Goal: Check status: Check status

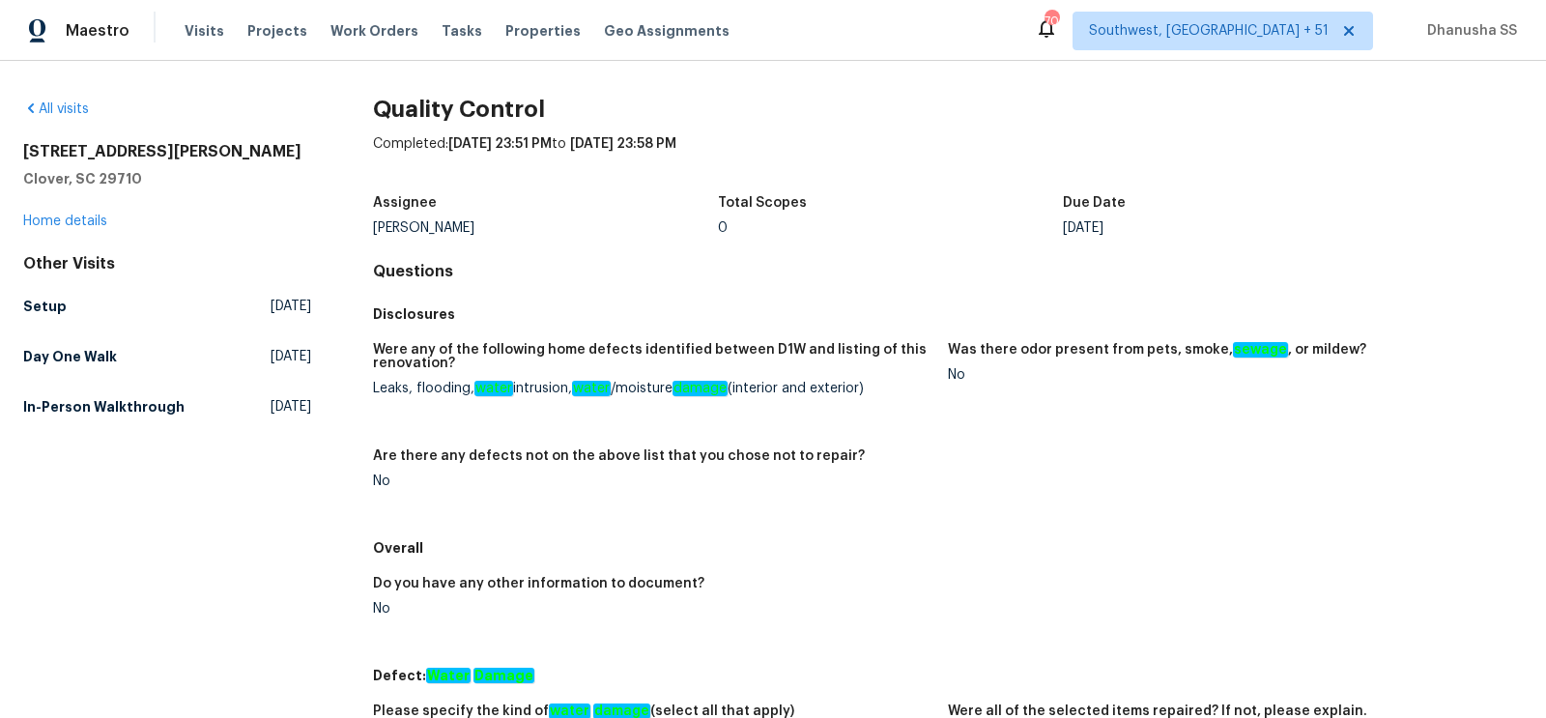
click at [64, 325] on div "Other Visits Setup [DATE] Day One Walk [DATE] In-Person Walkthrough [DATE]" at bounding box center [167, 339] width 288 height 170
click at [64, 317] on link "Setup [DATE]" at bounding box center [167, 306] width 288 height 35
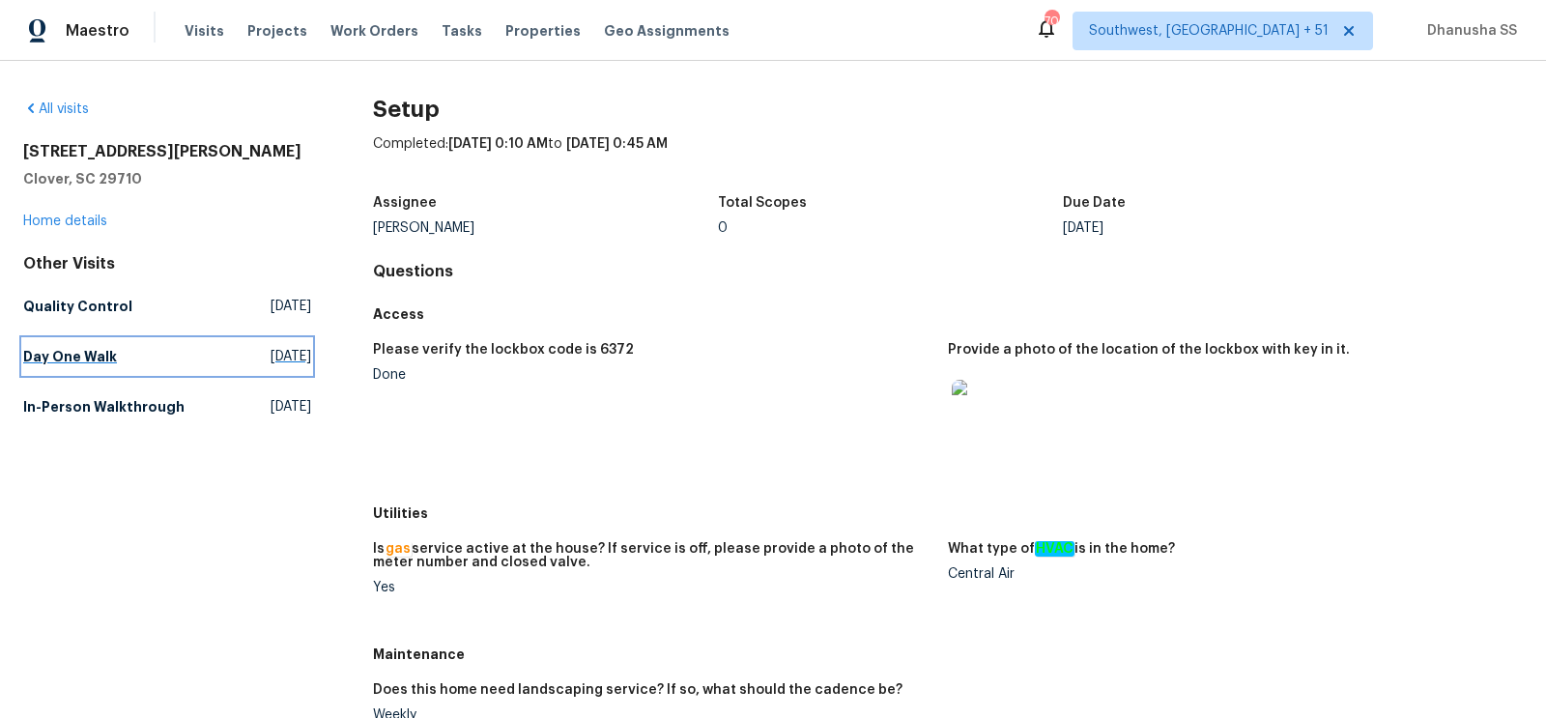
click at [192, 359] on link "Day One Walk [DATE]" at bounding box center [167, 356] width 288 height 35
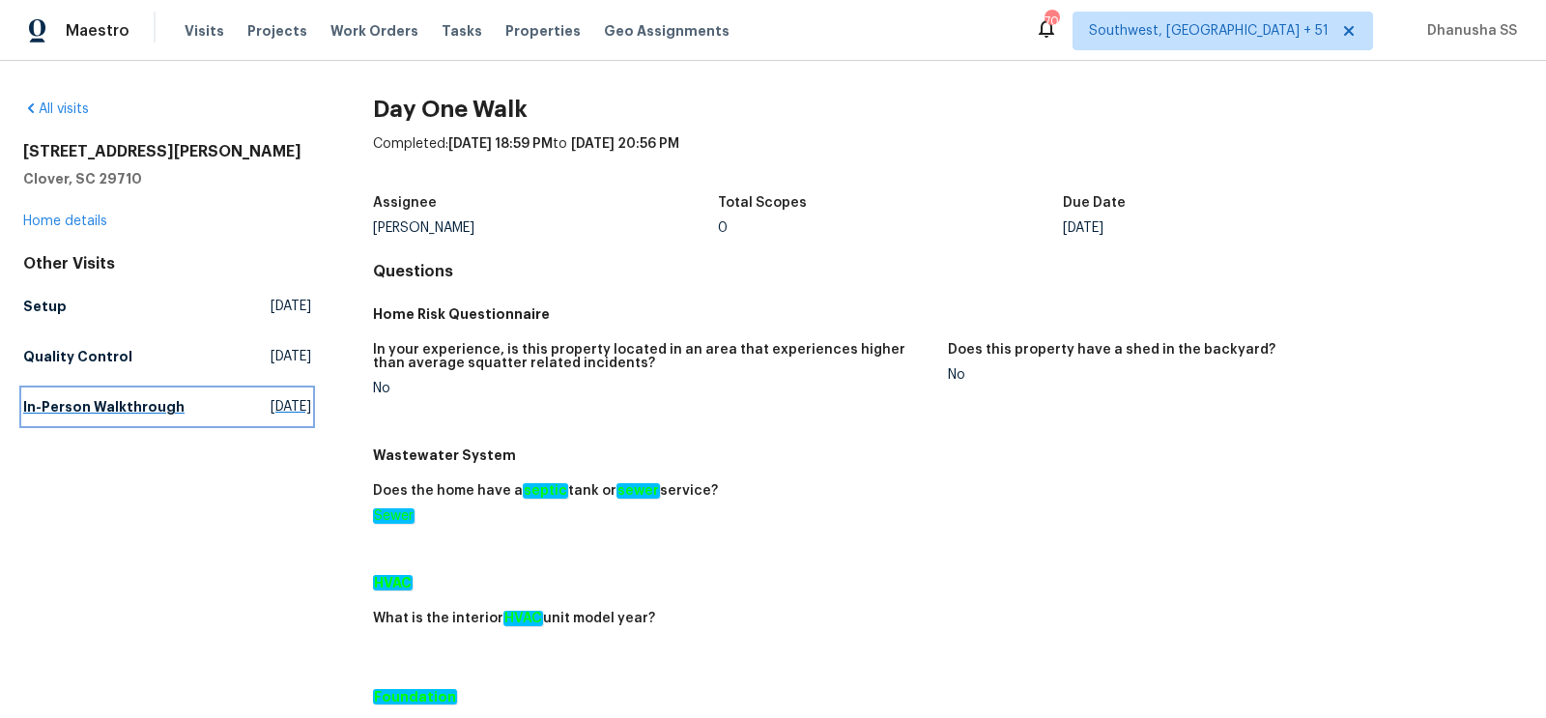
click at [270, 411] on span "[DATE]" at bounding box center [290, 406] width 41 height 19
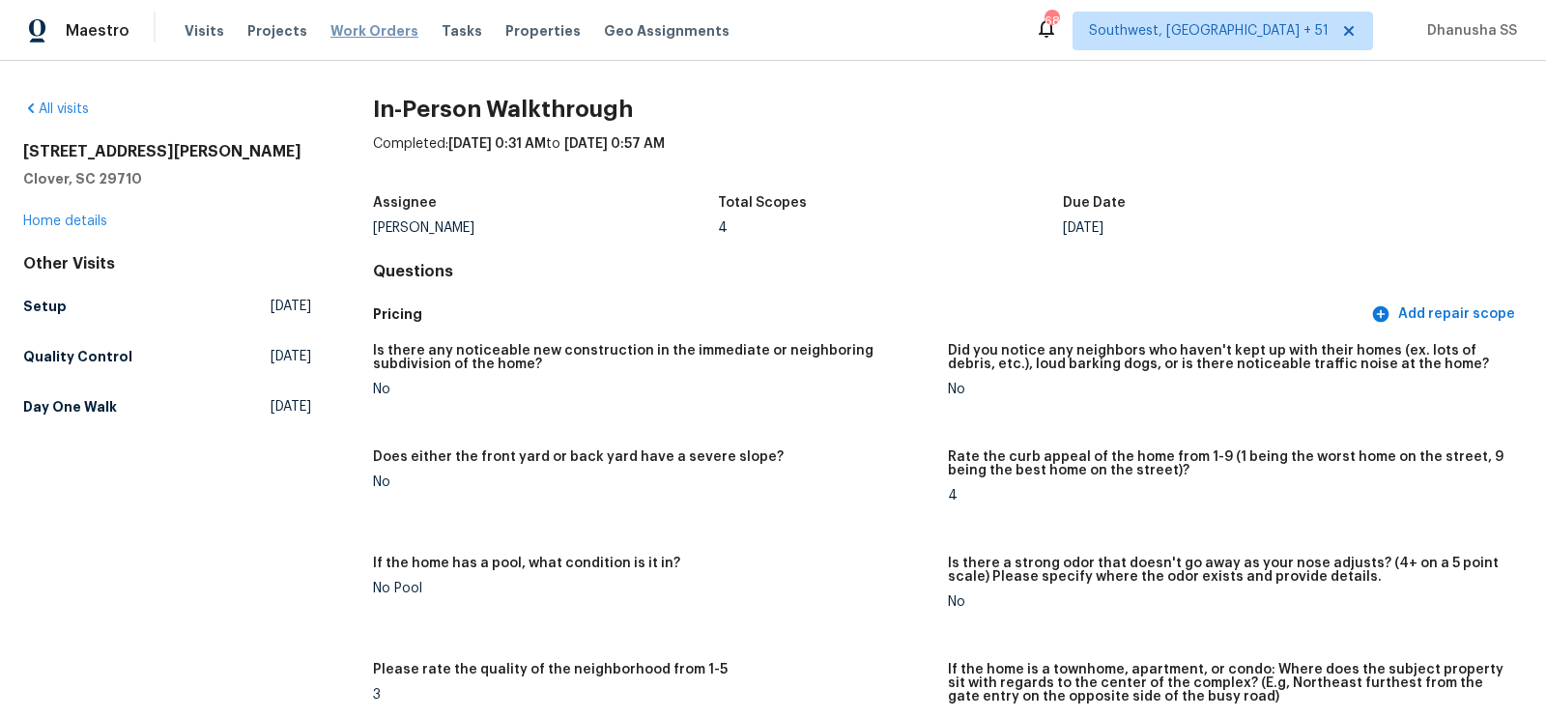
click at [339, 24] on span "Work Orders" at bounding box center [374, 30] width 88 height 19
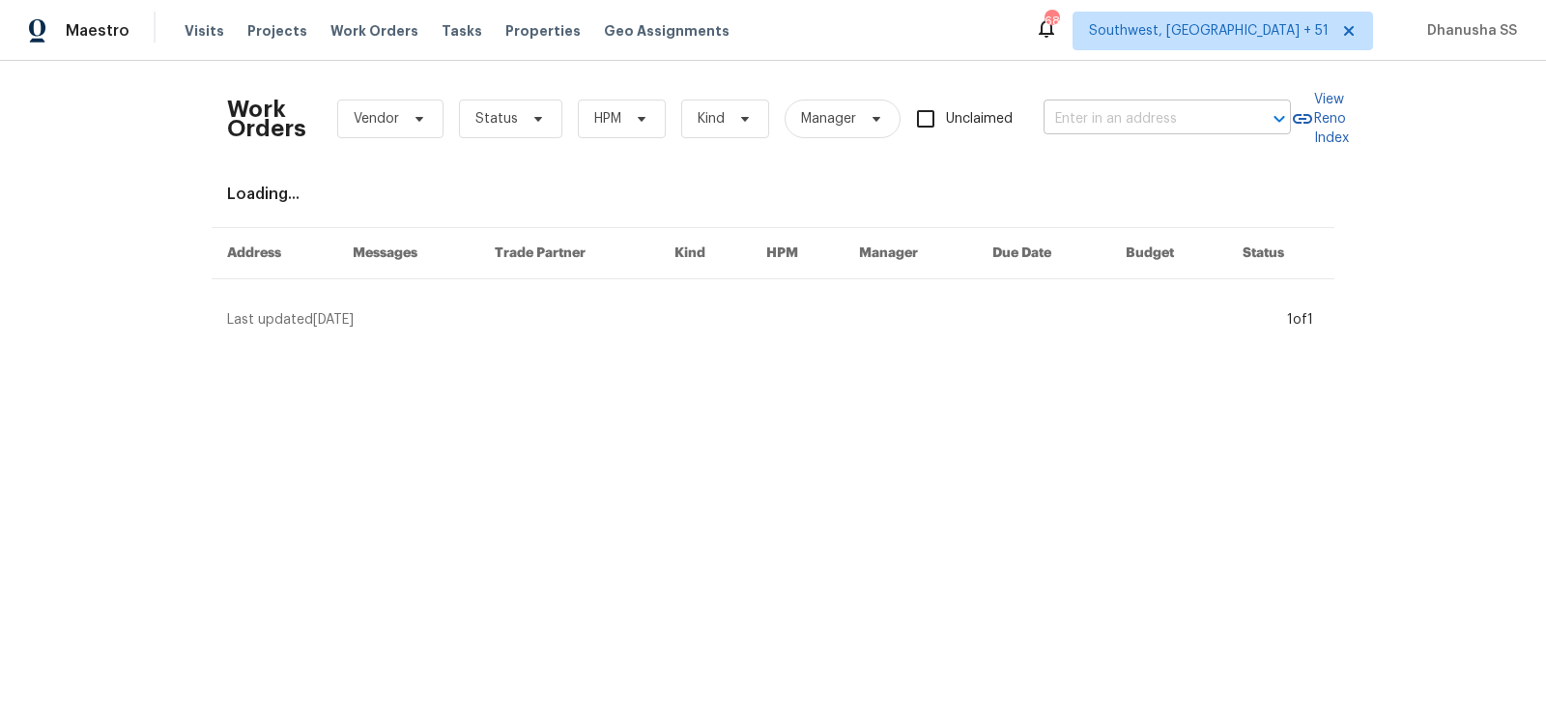
click at [1086, 126] on input "text" at bounding box center [1139, 119] width 193 height 30
paste input "[STREET_ADDRESS][PERSON_NAME]"
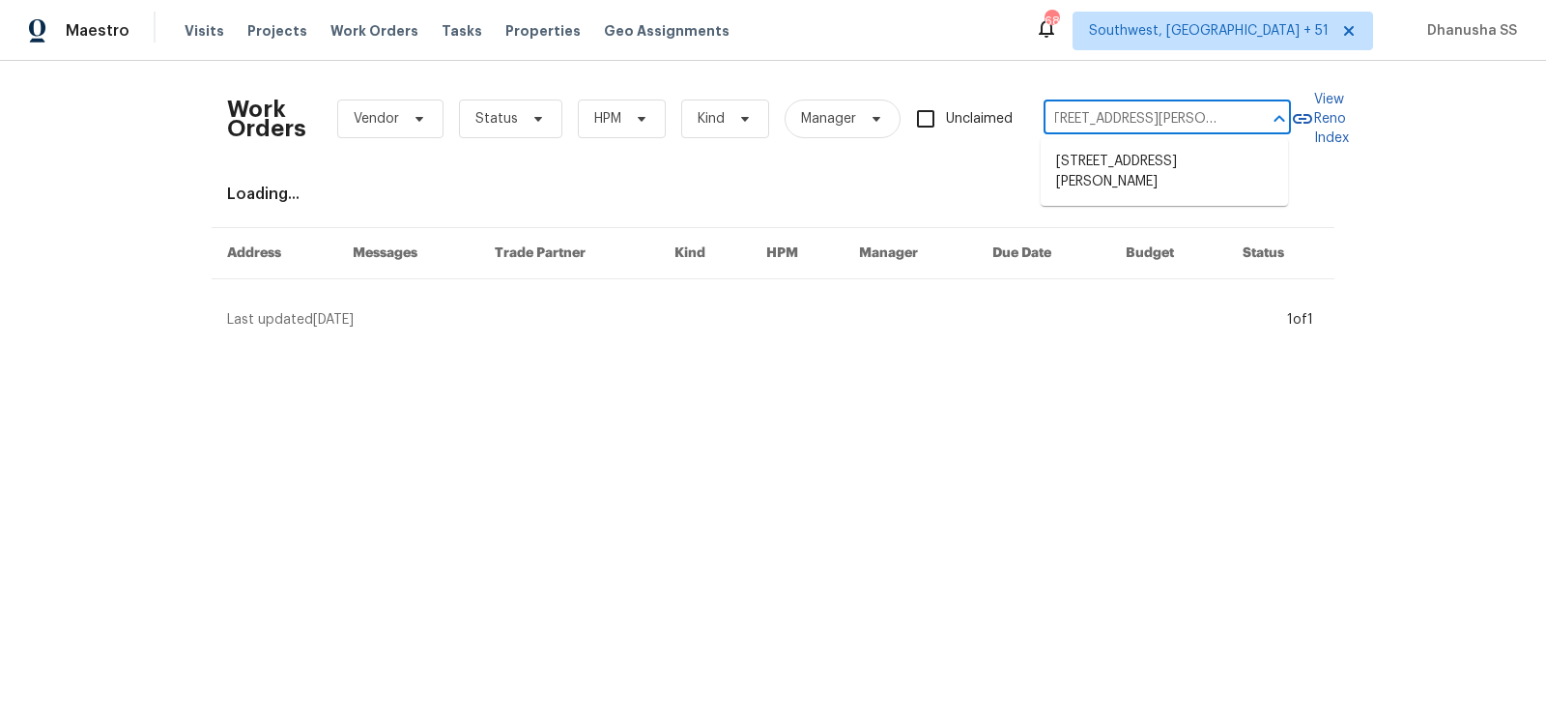
type input "[STREET_ADDRESS][PERSON_NAME]"
click at [1094, 146] on li "[STREET_ADDRESS][PERSON_NAME]" at bounding box center [1163, 172] width 247 height 52
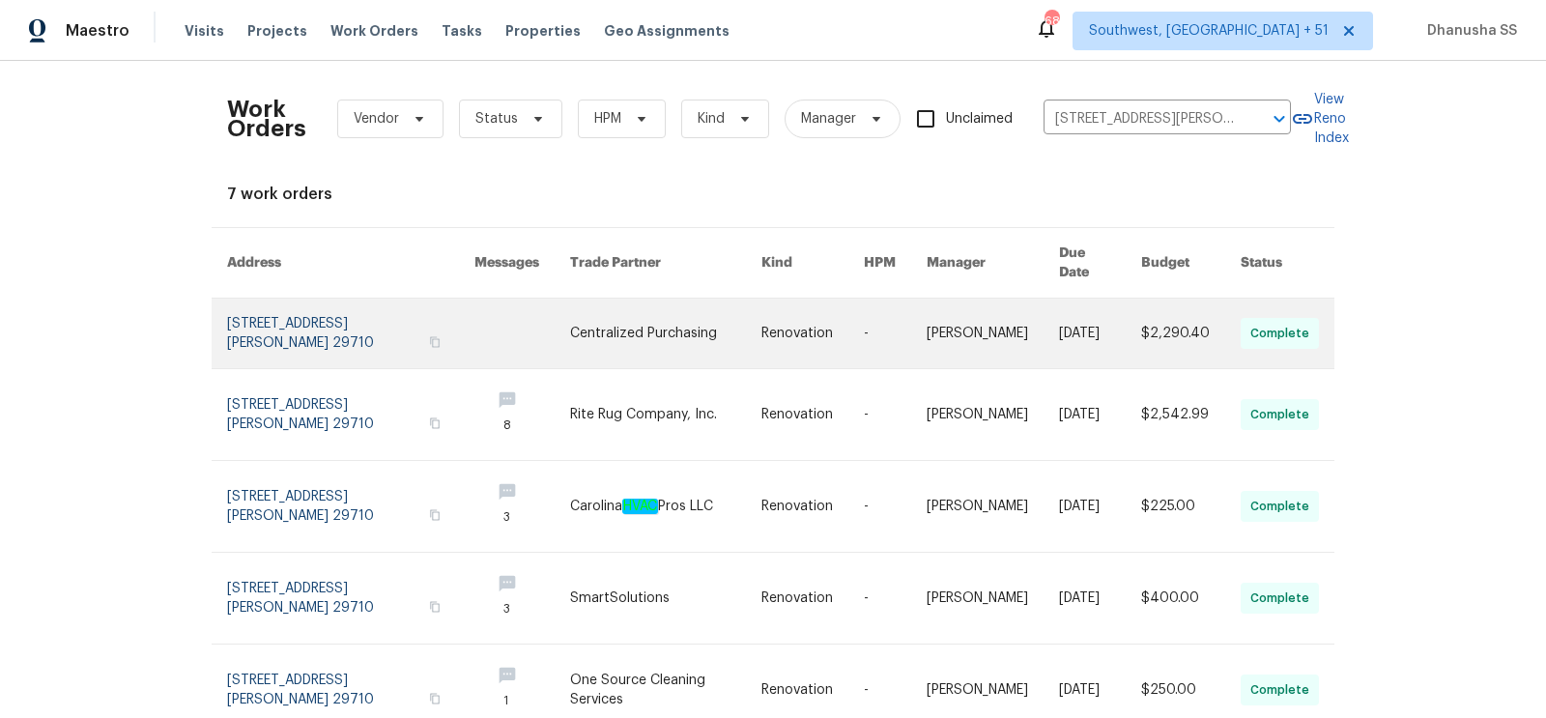
click at [648, 308] on link at bounding box center [665, 333] width 191 height 70
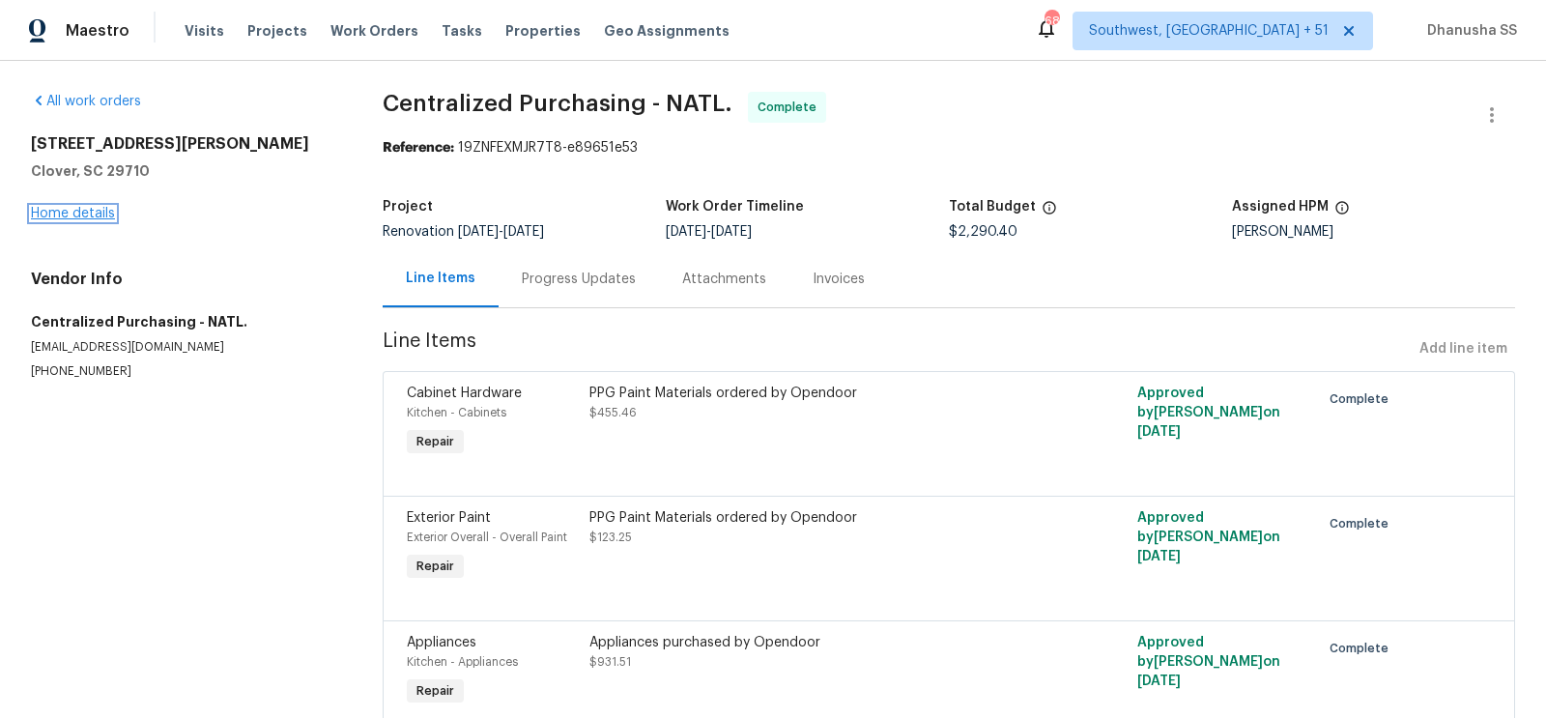
click at [82, 213] on link "Home details" at bounding box center [73, 214] width 84 height 14
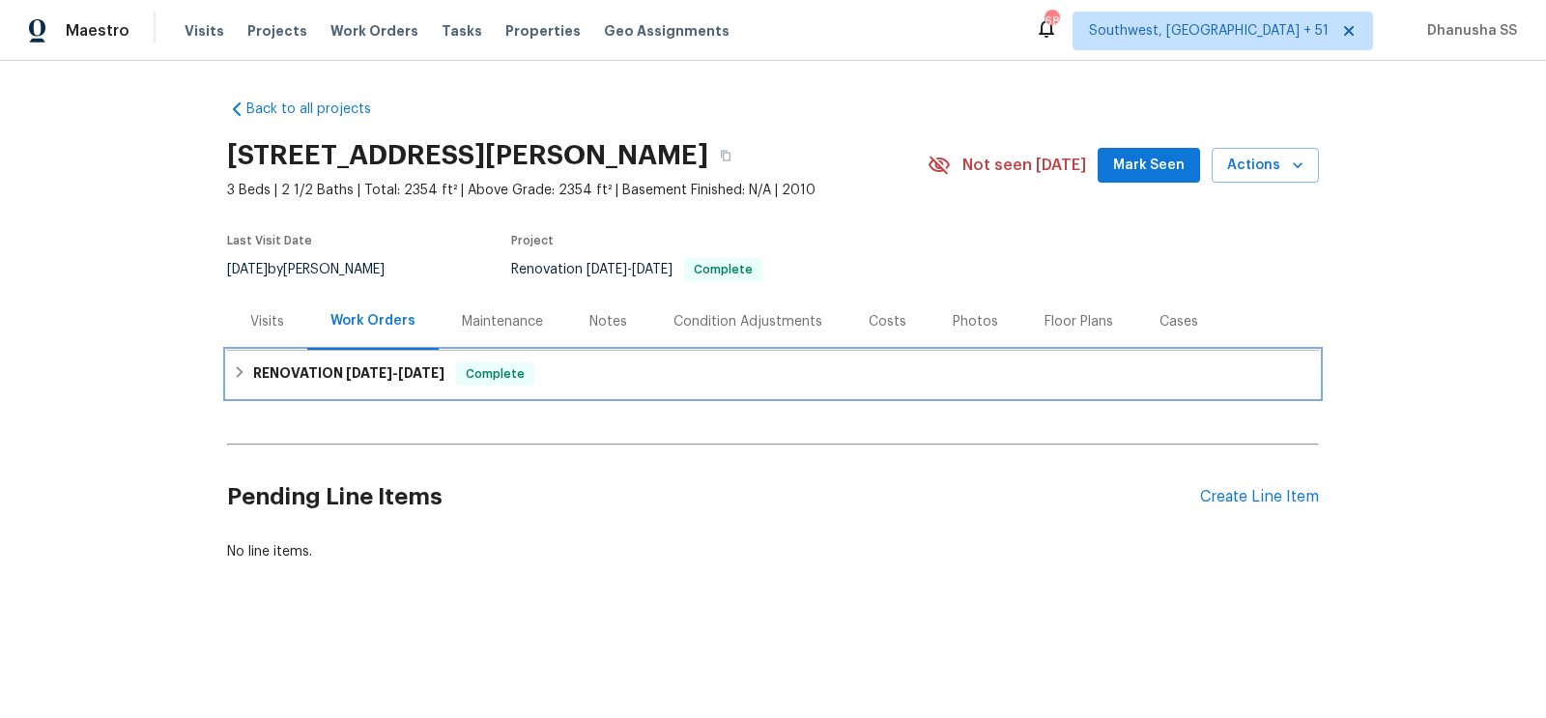
click at [605, 385] on div "RENOVATION [DATE] - [DATE] Complete" at bounding box center [773, 374] width 1092 height 46
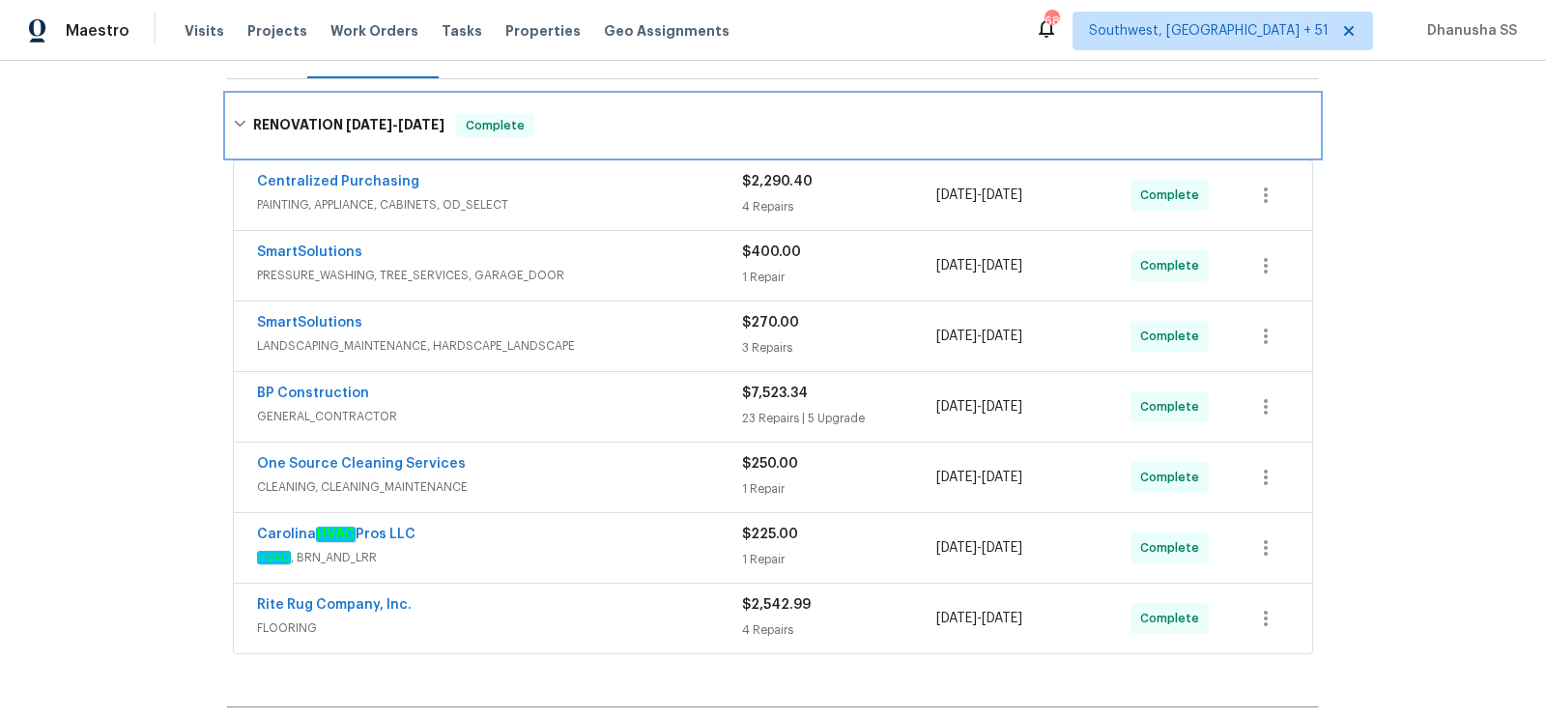
scroll to position [270, 0]
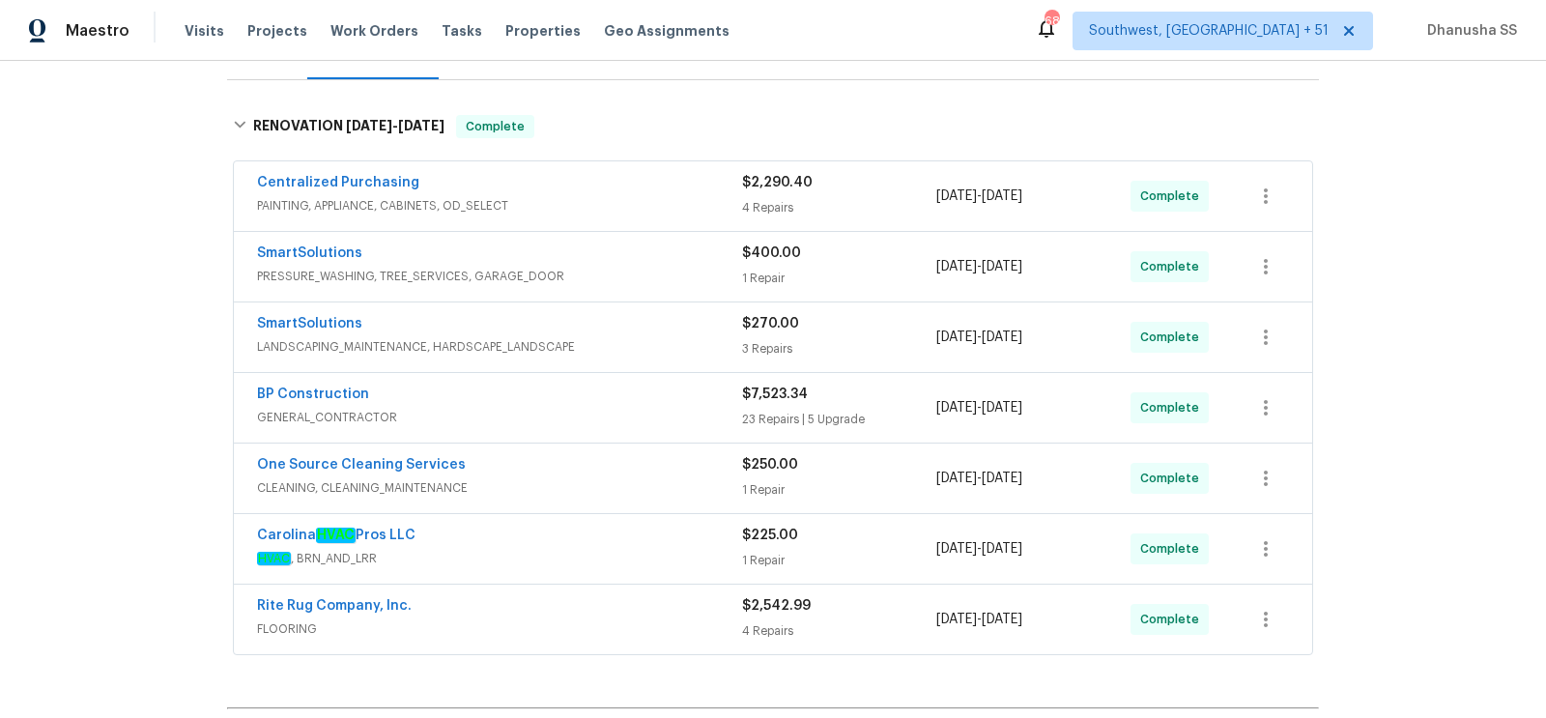
click at [666, 197] on span "PAINTING, APPLIANCE, CABINETS, OD_SELECT" at bounding box center [499, 205] width 485 height 19
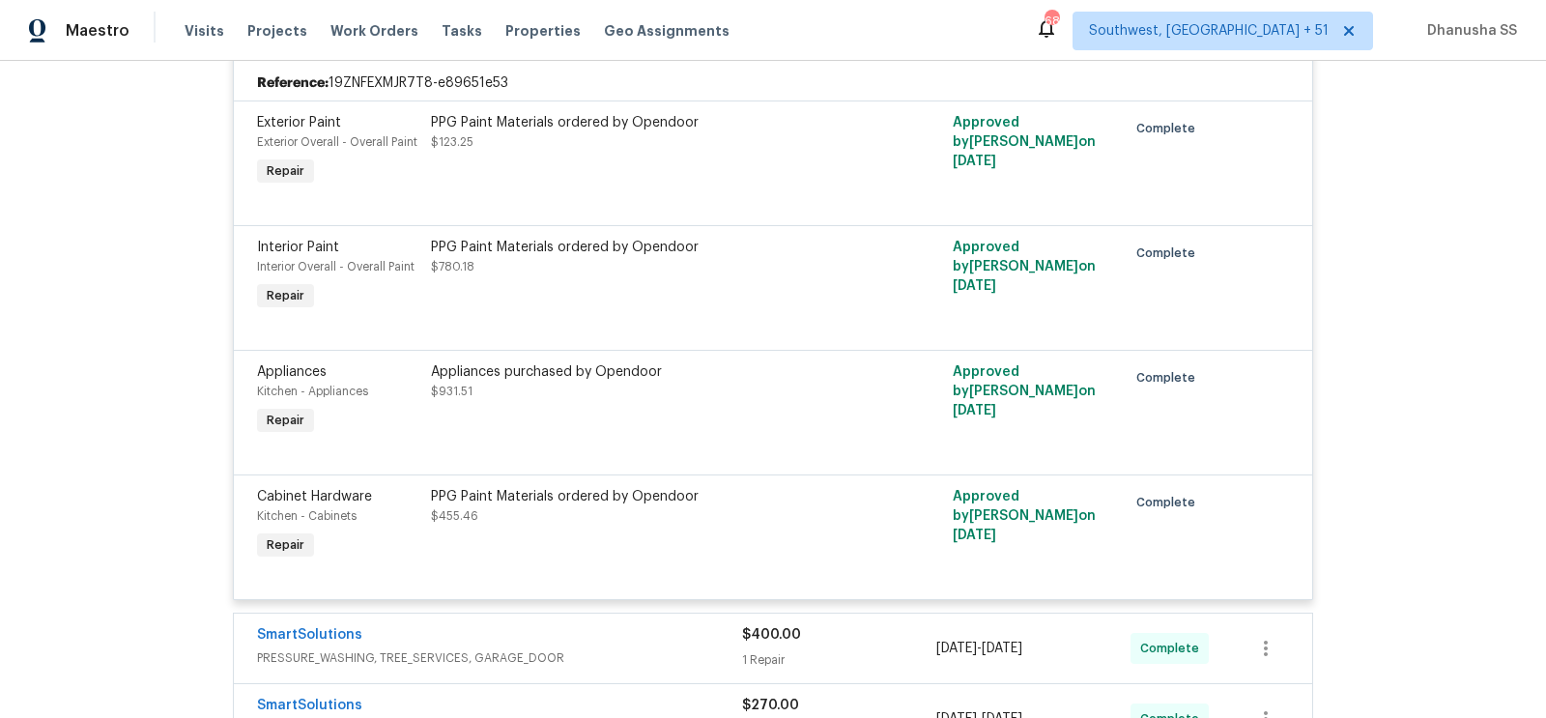
scroll to position [1063, 0]
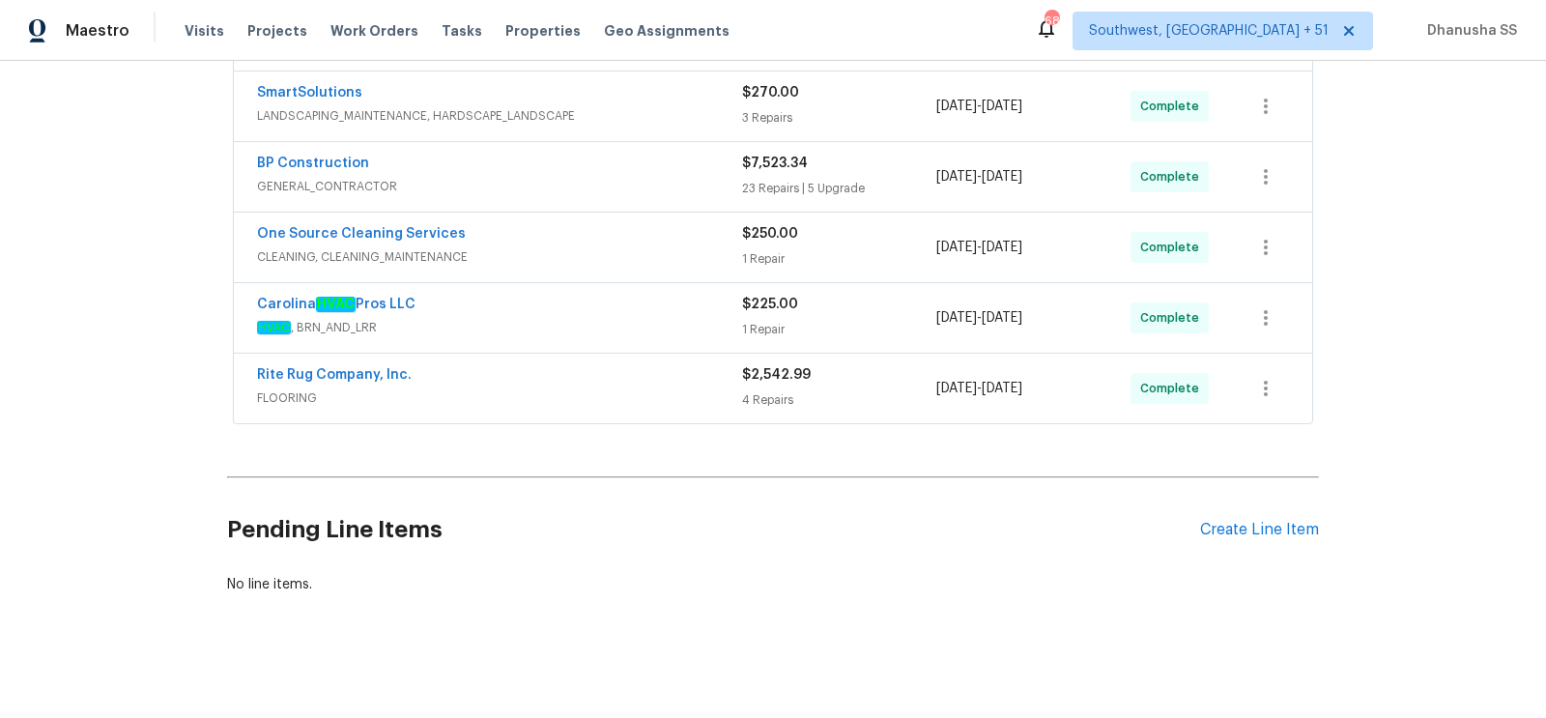
click at [609, 111] on span "LANDSCAPING_MAINTENANCE, HARDSCAPE_LANDSCAPE" at bounding box center [499, 115] width 485 height 19
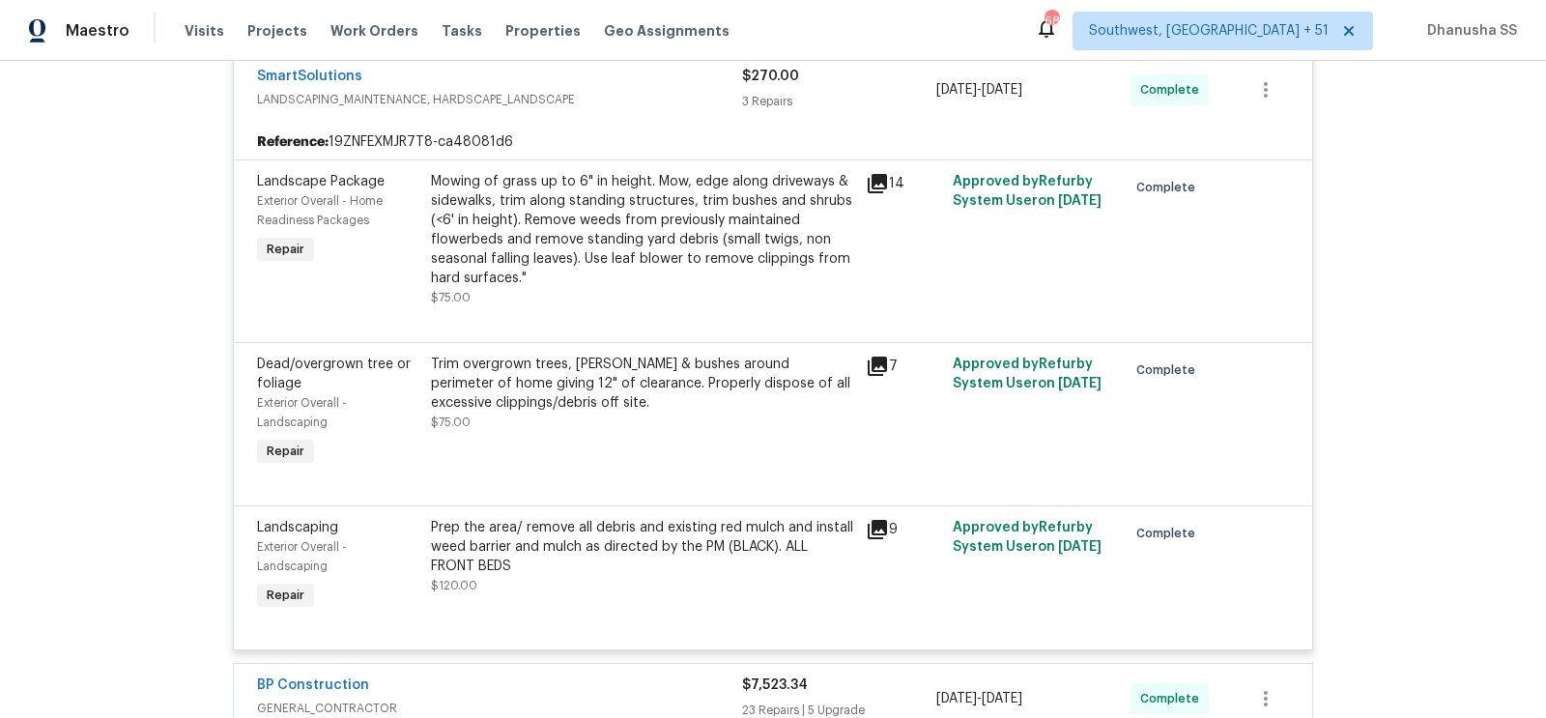
scroll to position [1088, 0]
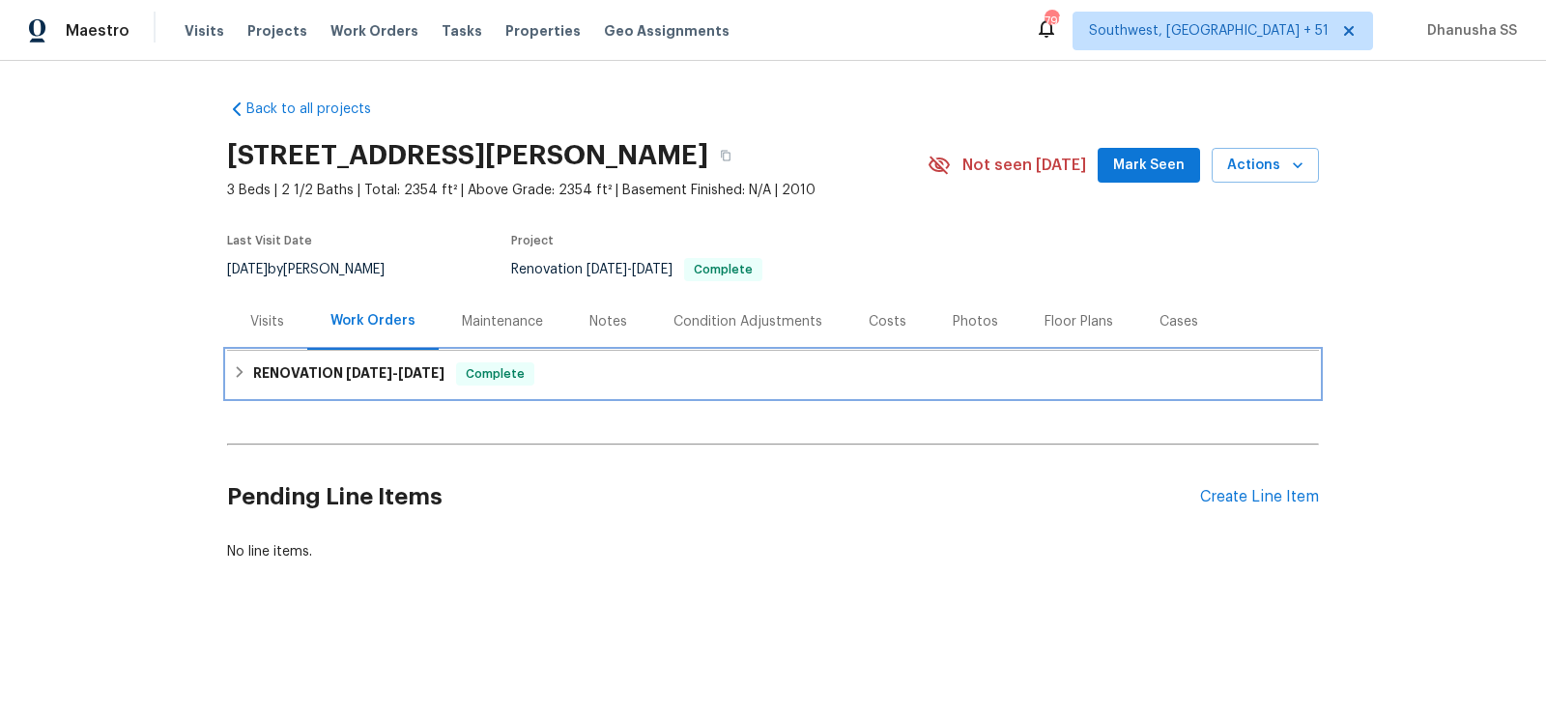
click at [573, 368] on div "RENOVATION [DATE] - [DATE] Complete" at bounding box center [773, 373] width 1080 height 23
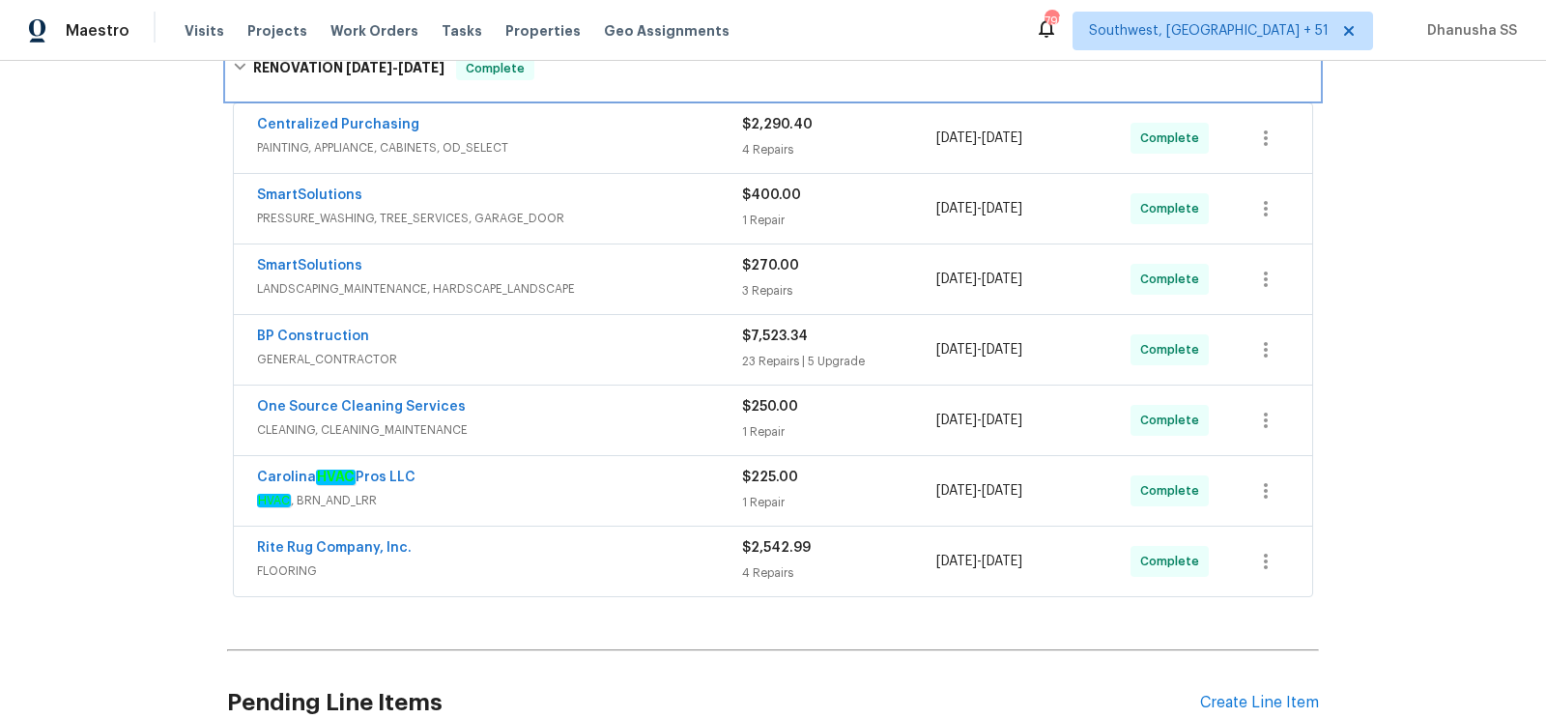
scroll to position [500, 0]
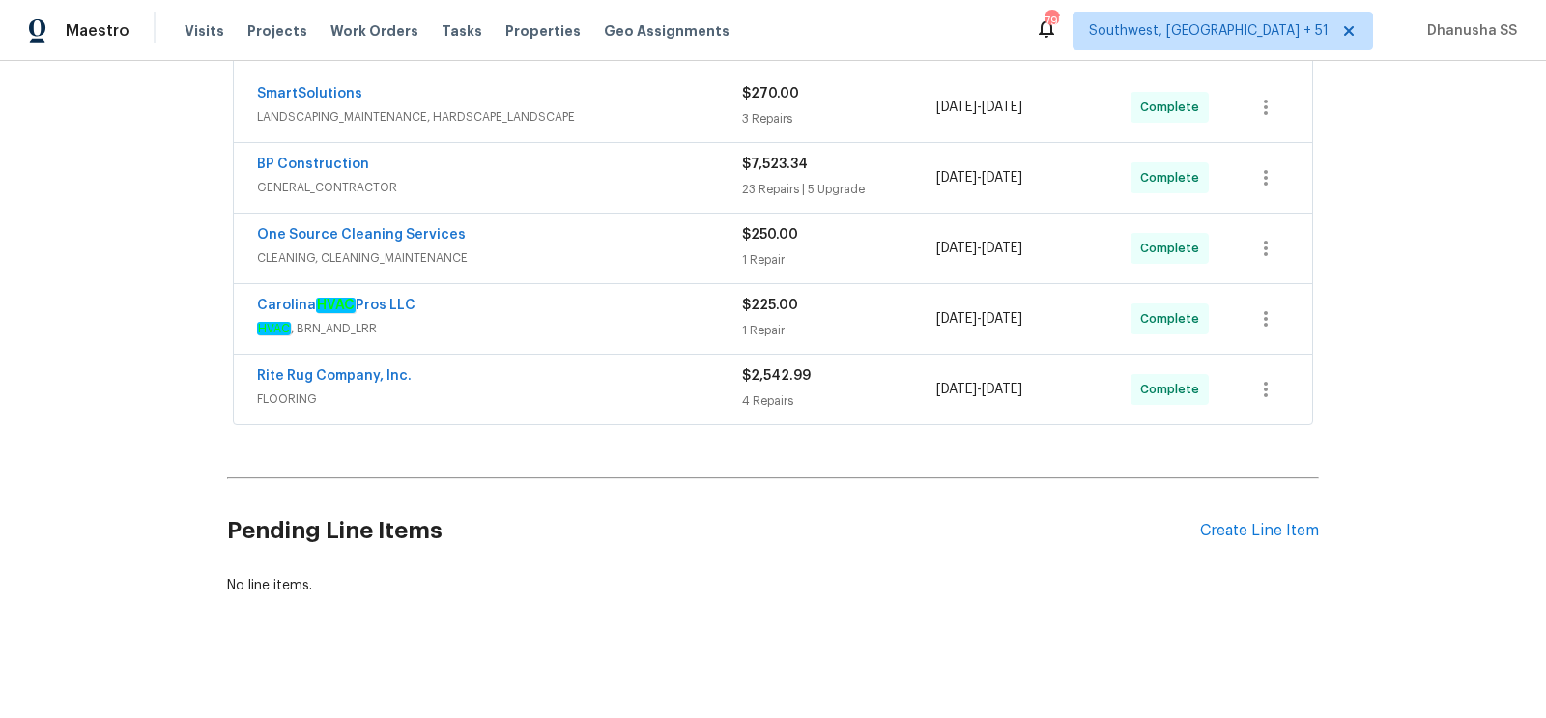
click at [526, 372] on div "Rite Rug Company, Inc." at bounding box center [499, 377] width 485 height 23
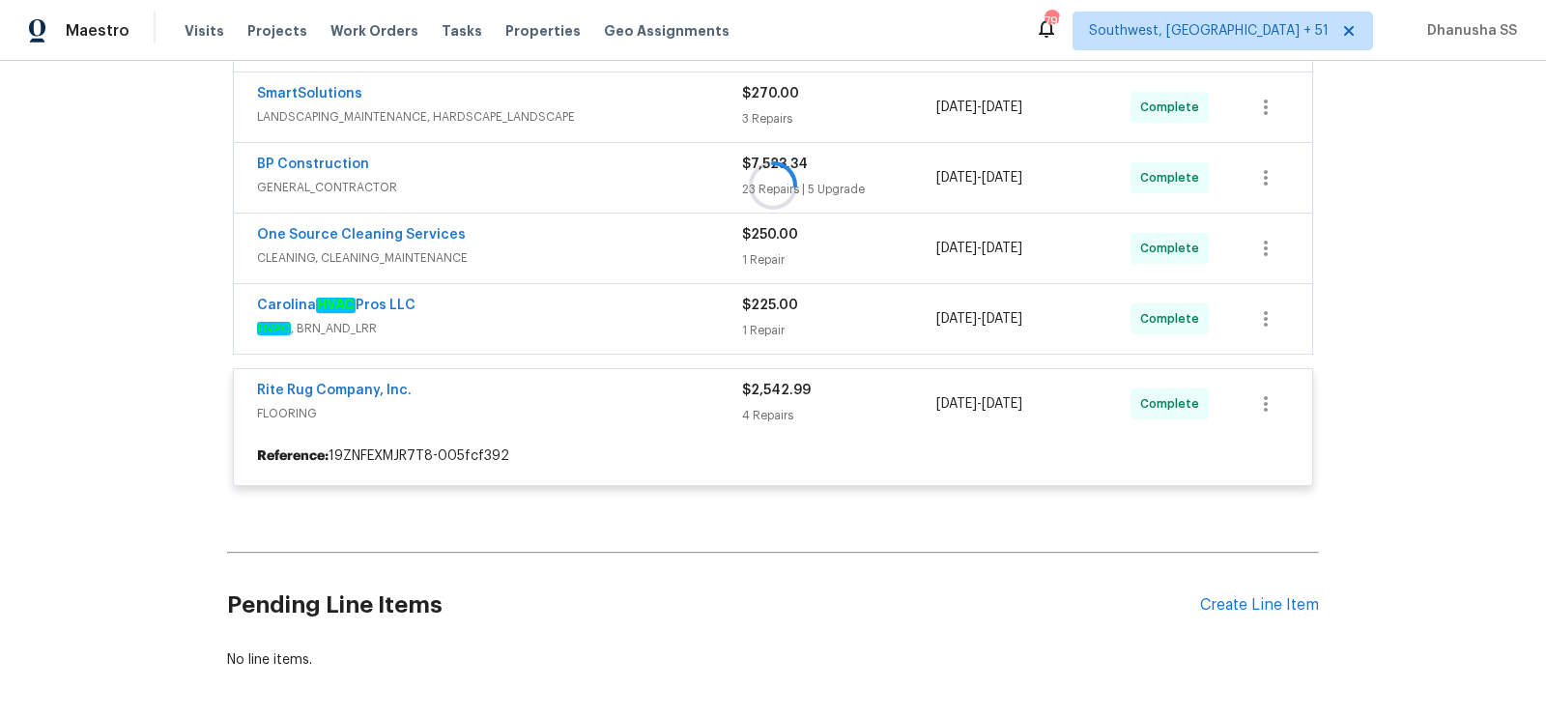
click at [627, 319] on div at bounding box center [773, 185] width 1092 height 639
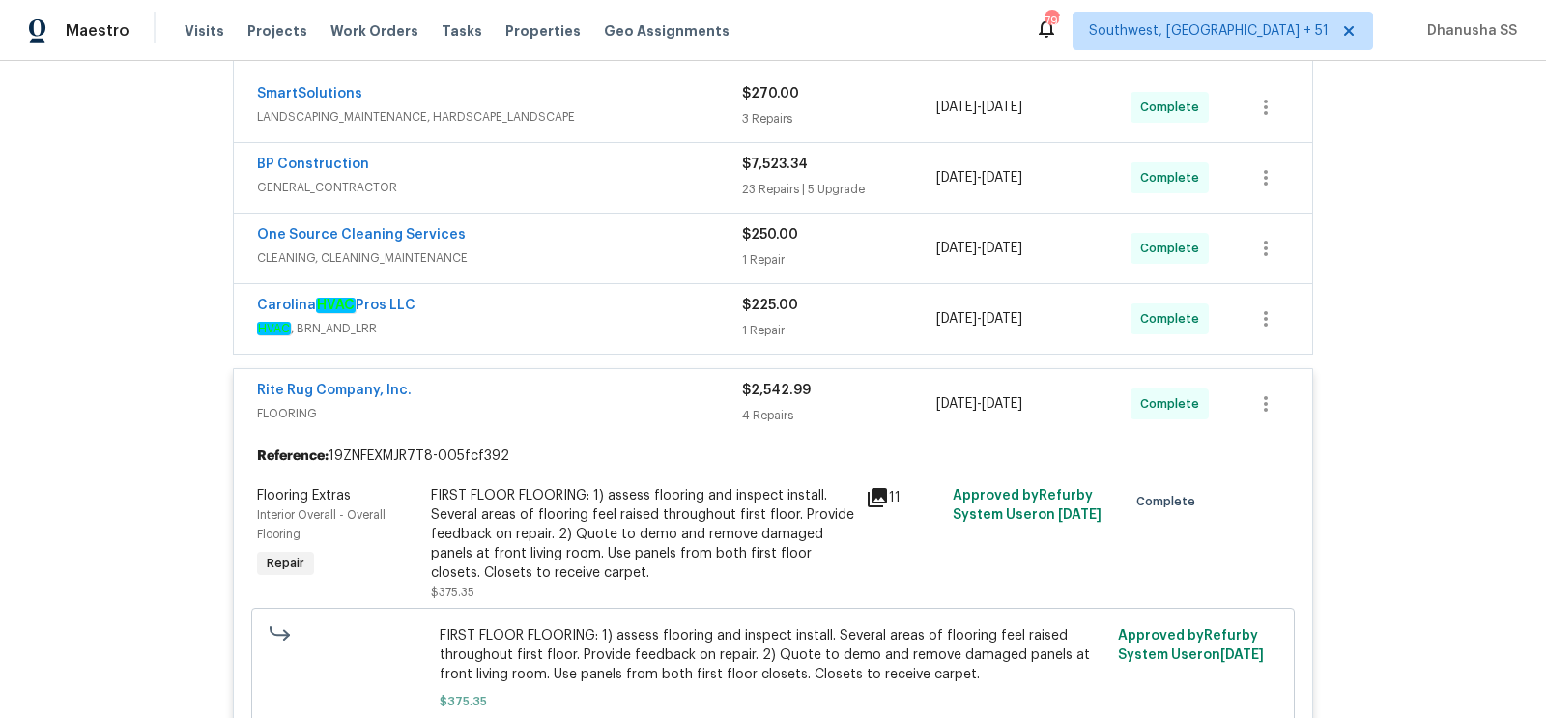
click at [604, 319] on span "HVAC , BRN_AND_LRR" at bounding box center [499, 328] width 485 height 19
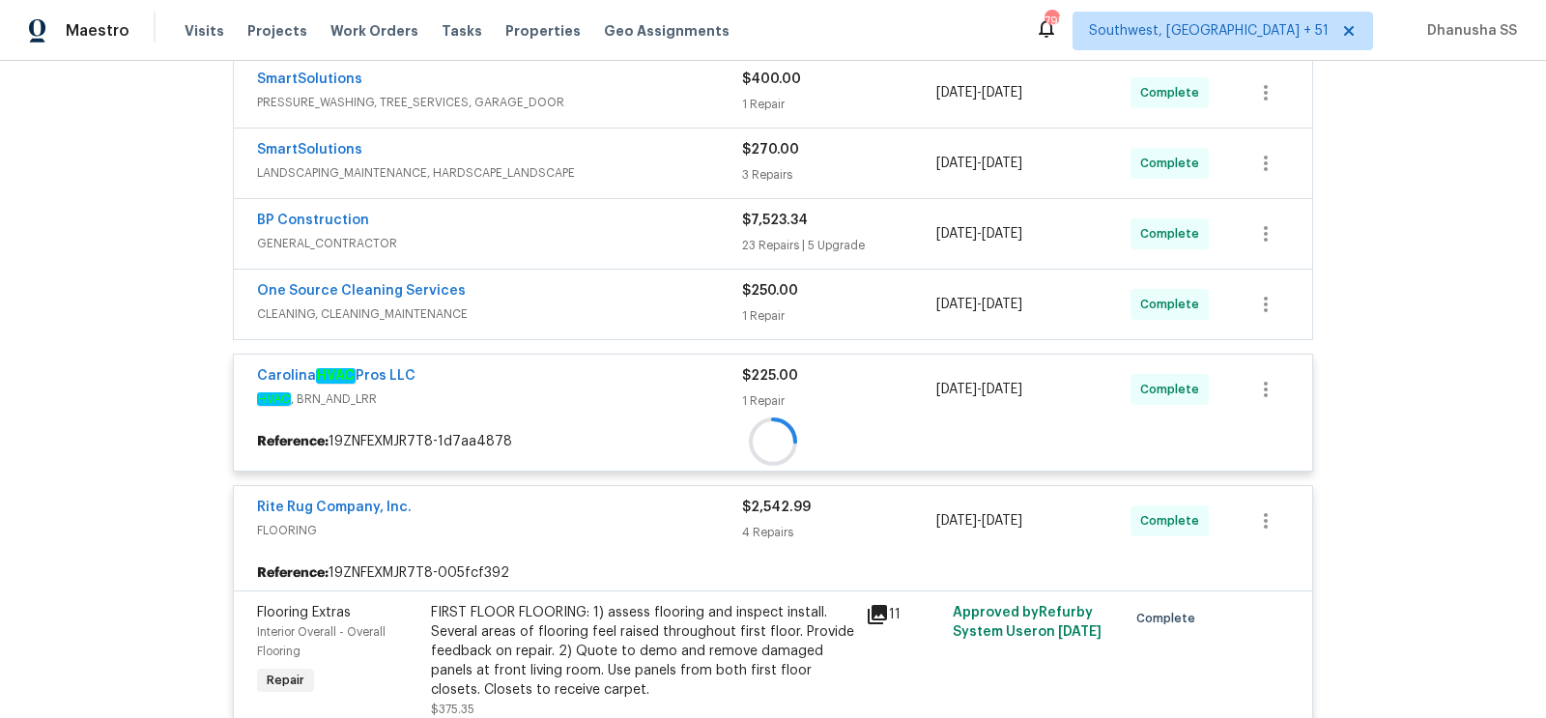
scroll to position [426, 0]
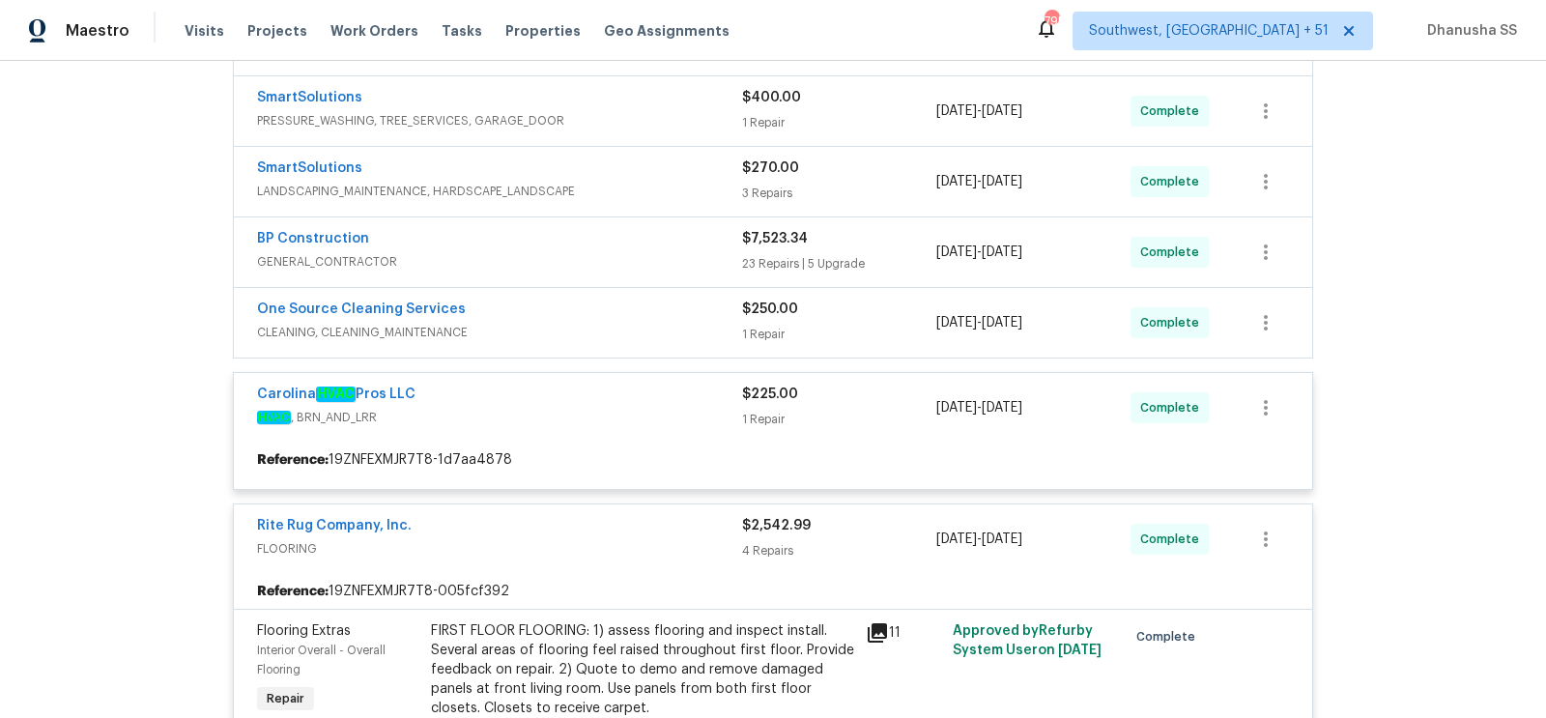
click at [652, 337] on div "One Source Cleaning Services CLEANING, CLEANING_MAINTENANCE" at bounding box center [499, 322] width 485 height 46
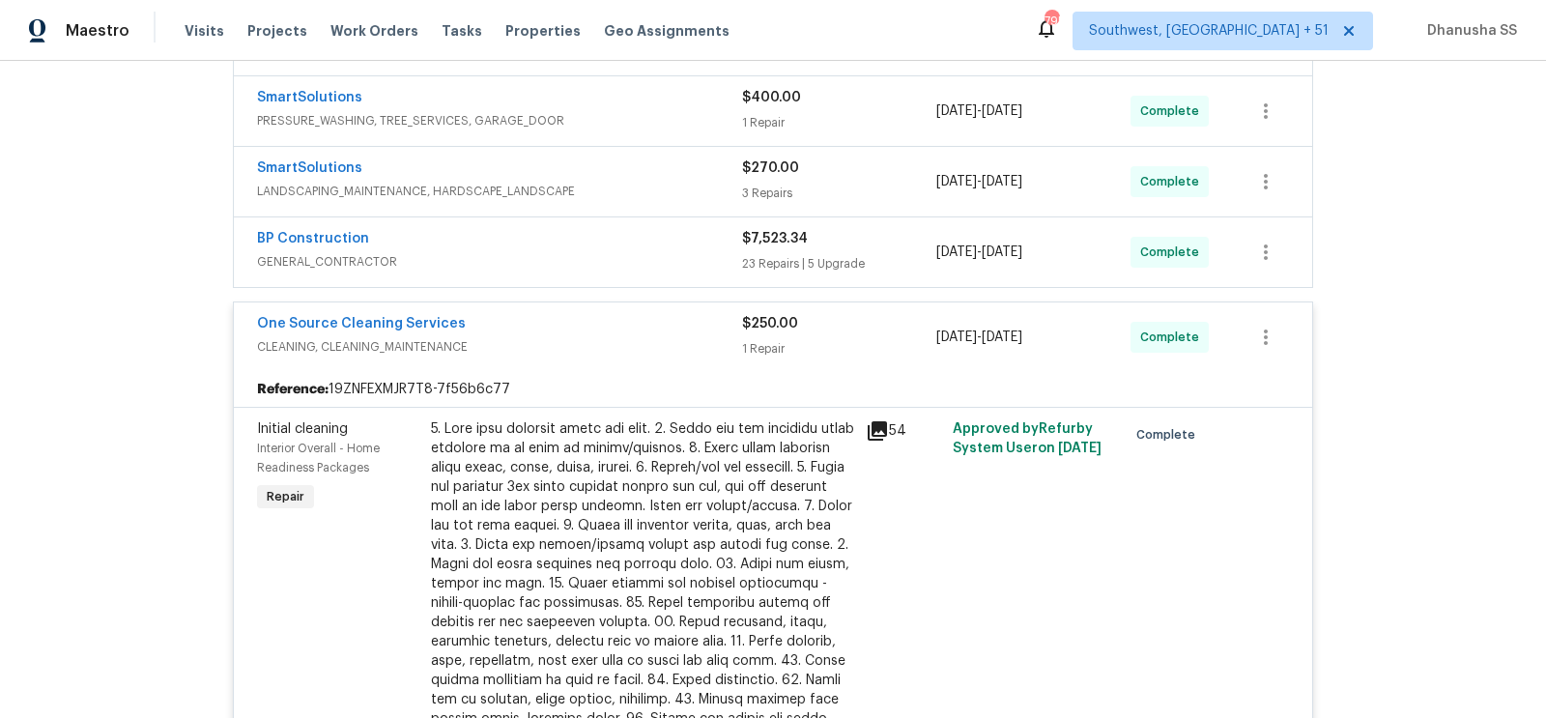
click at [650, 236] on div "BP Construction" at bounding box center [499, 240] width 485 height 23
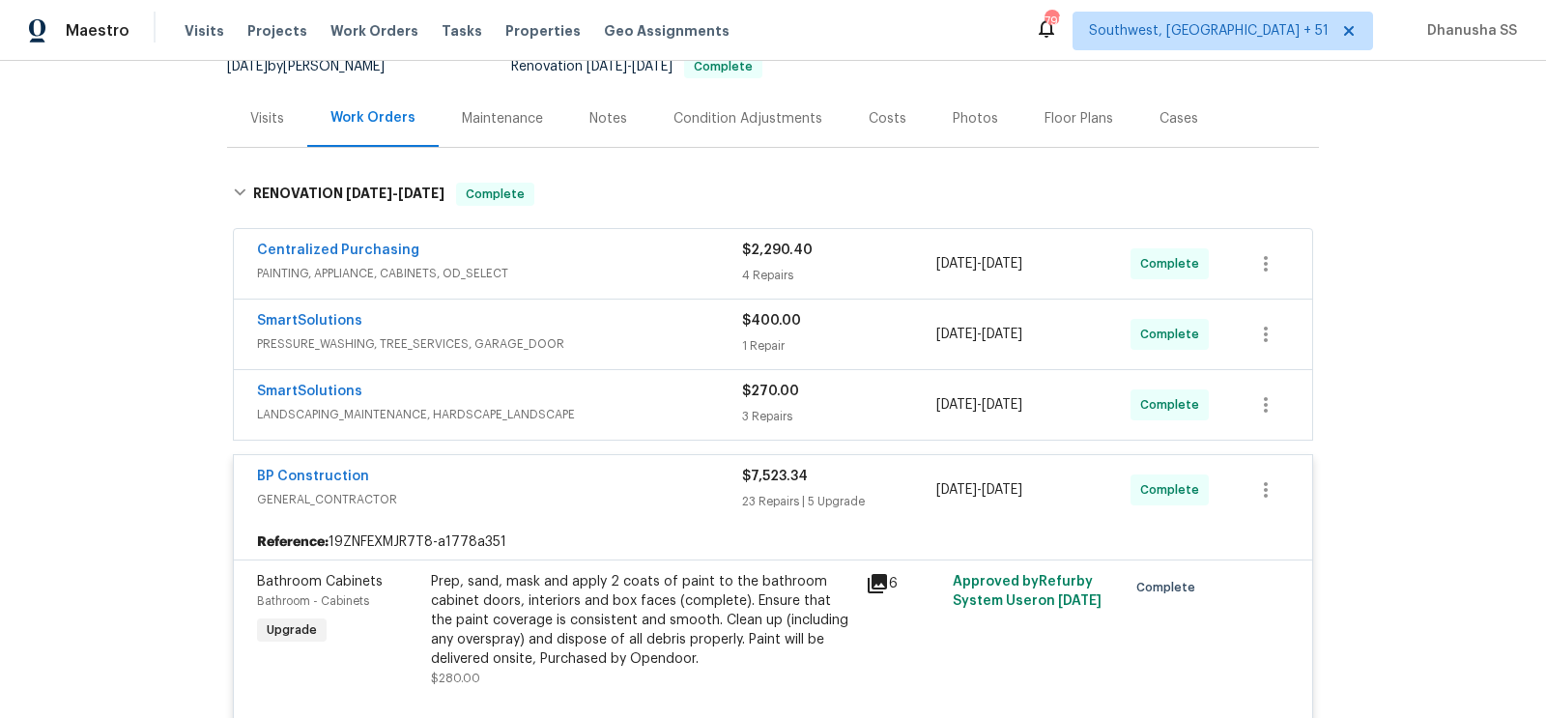
click at [670, 418] on span "LANDSCAPING_MAINTENANCE, HARDSCAPE_LANDSCAPE" at bounding box center [499, 414] width 485 height 19
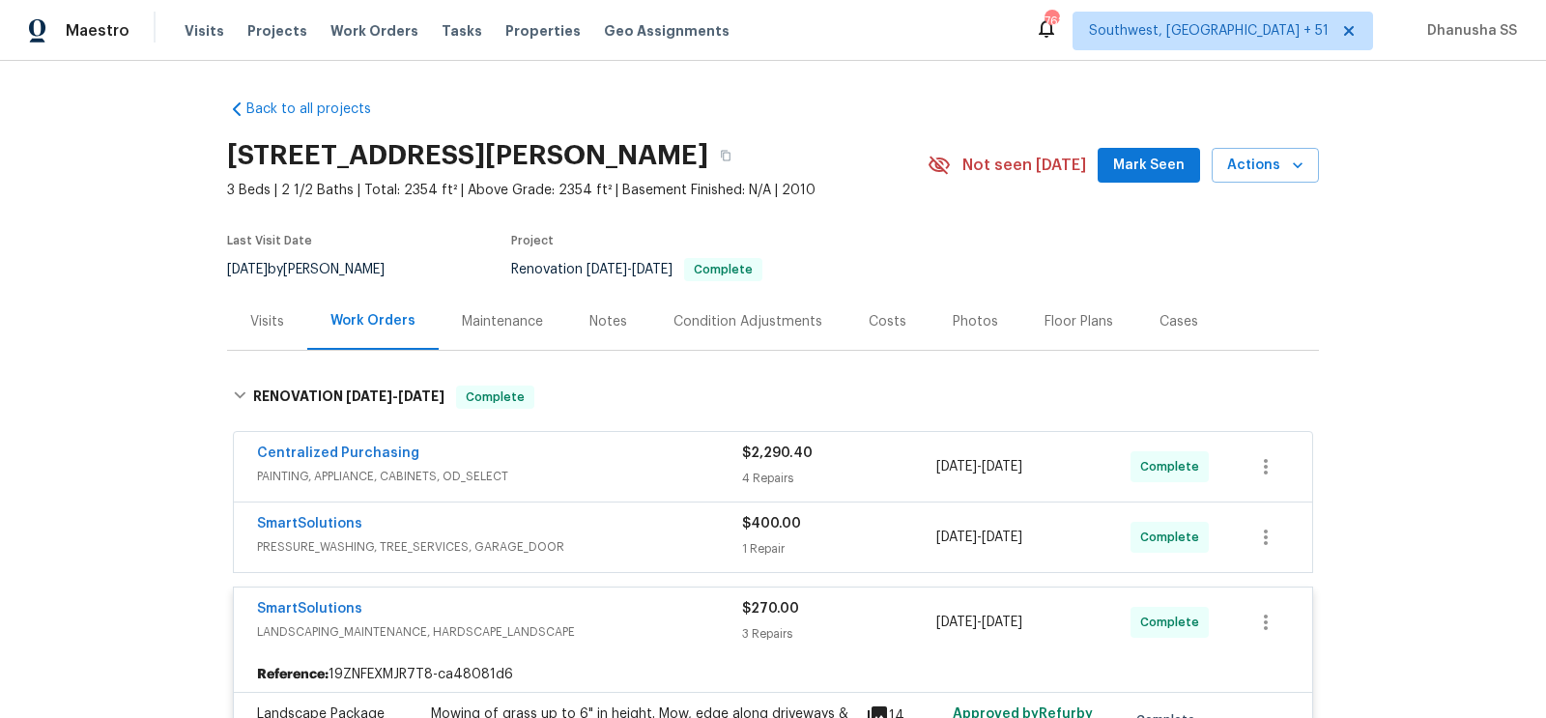
scroll to position [0, 0]
click at [357, 34] on span "Work Orders" at bounding box center [374, 30] width 88 height 19
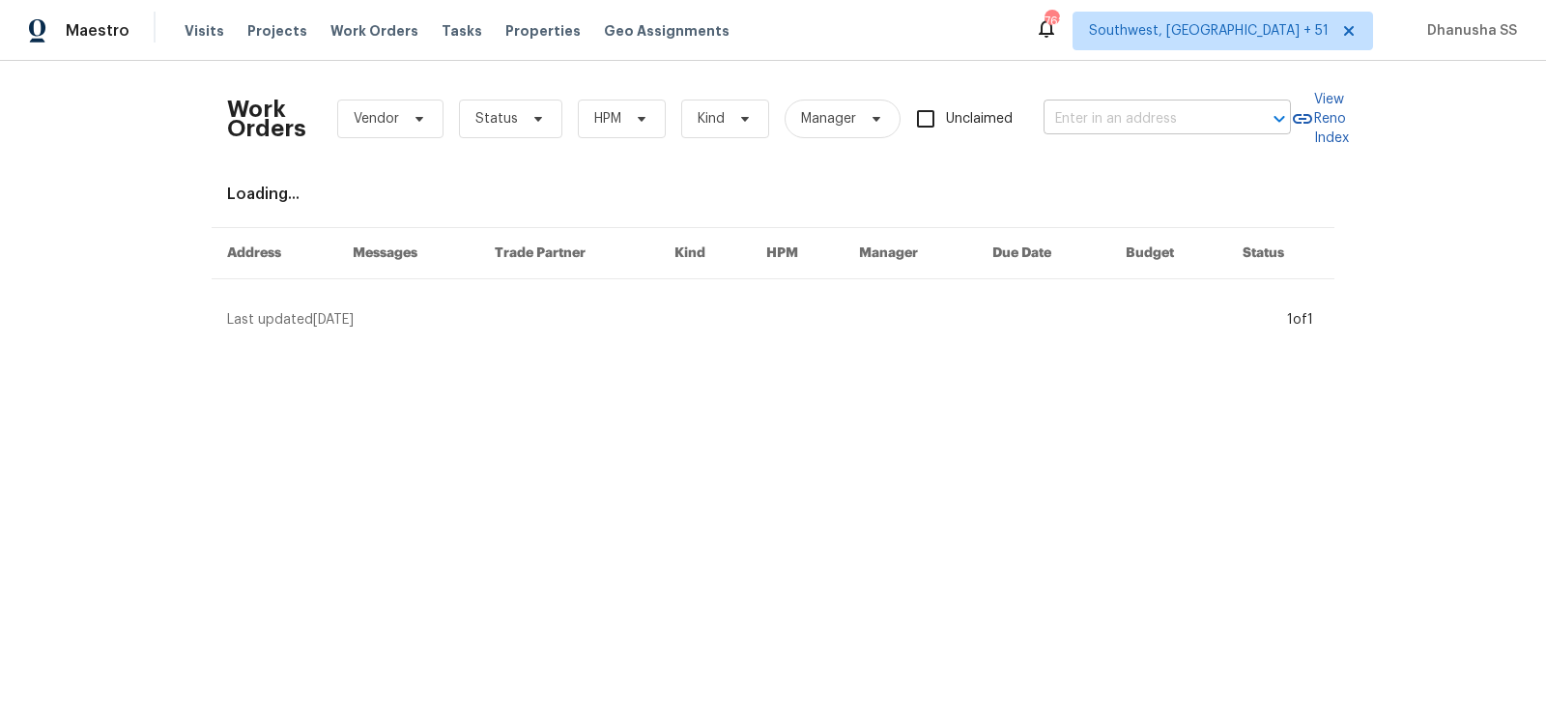
click at [1106, 119] on input "text" at bounding box center [1139, 119] width 193 height 30
paste input "2936 Van Gundy Rd Jacksonville, FL 32208"
type input "2936 Van Gundy Rd Jacksonville, FL 32208"
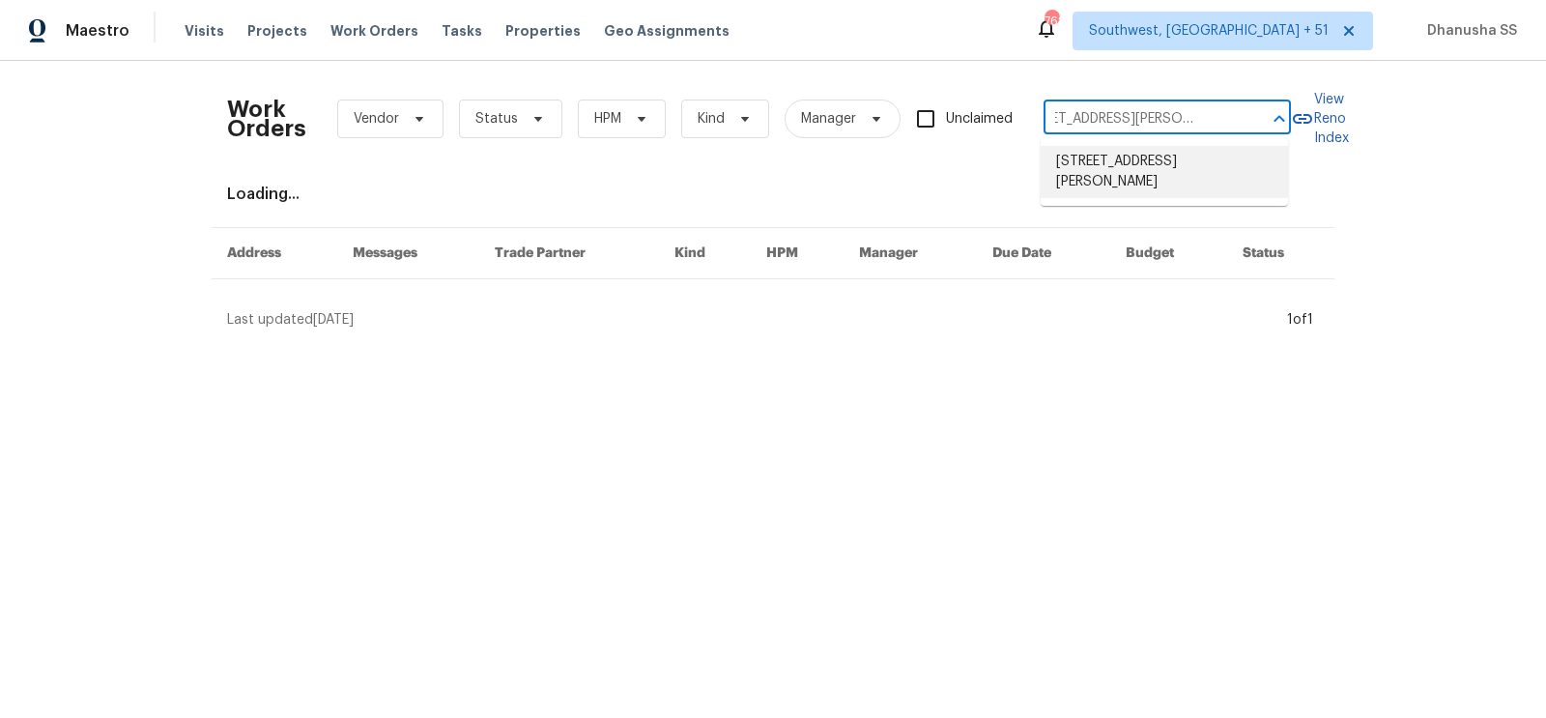
click at [1113, 168] on li "2936 Van Gundy Rd, Jacksonville, FL 32208" at bounding box center [1163, 172] width 247 height 52
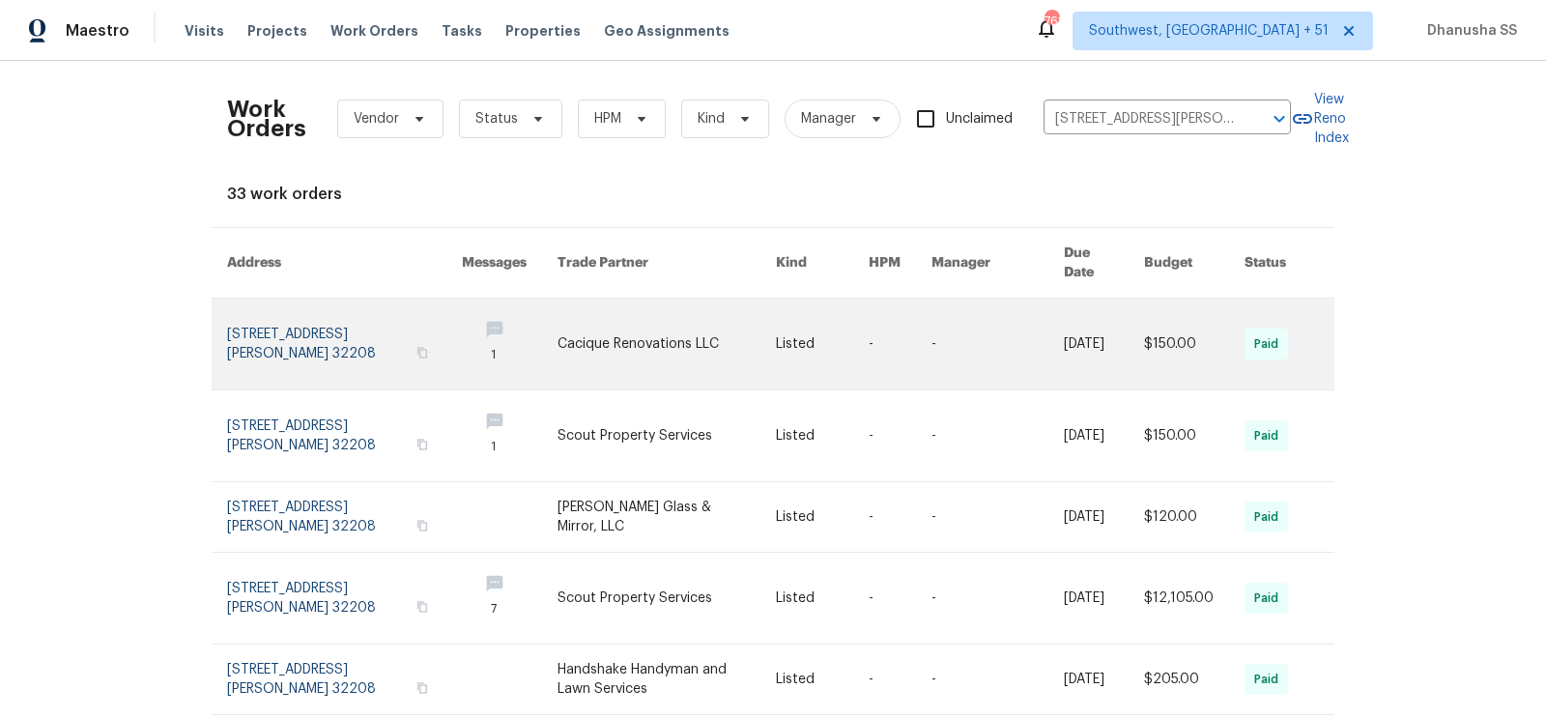
click at [683, 343] on link at bounding box center [666, 343] width 218 height 91
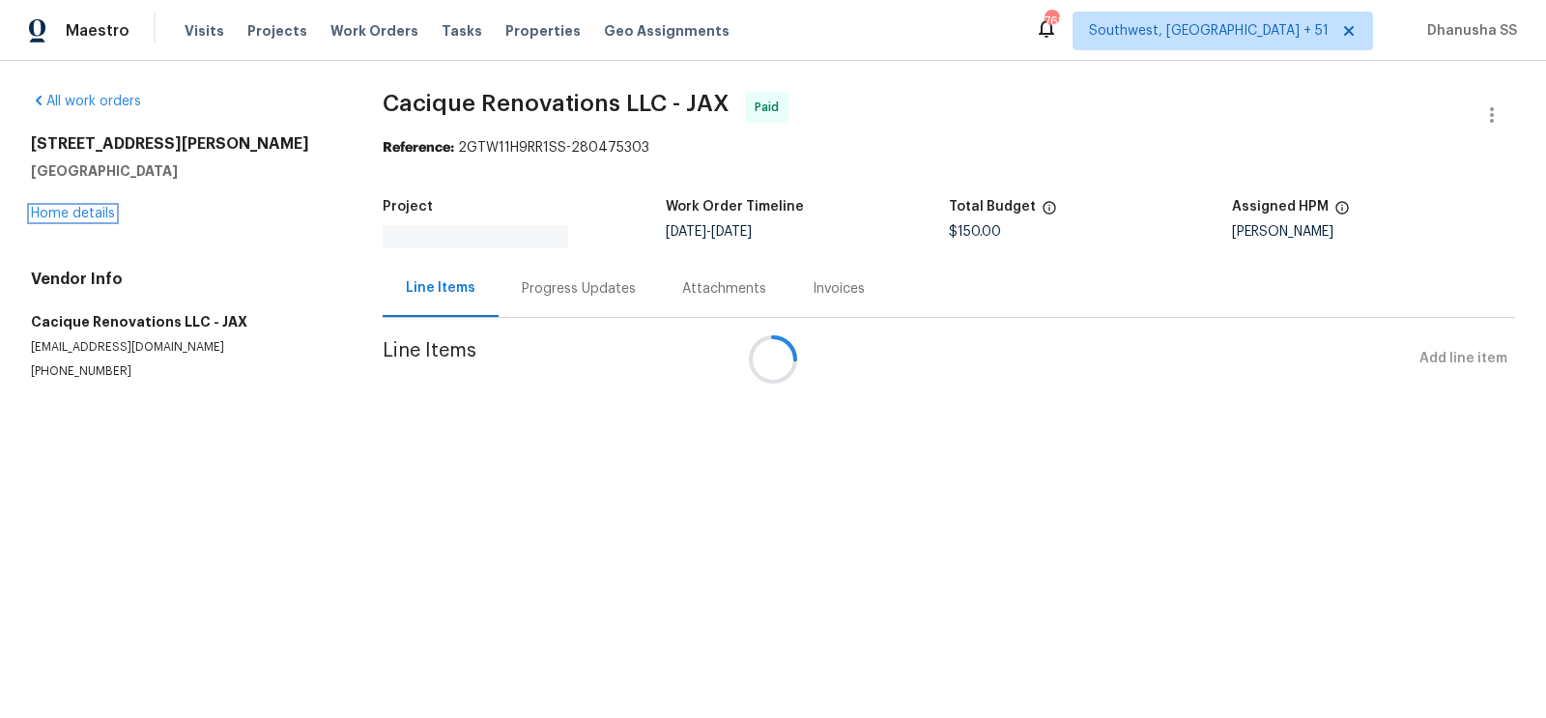
click at [86, 208] on link "Home details" at bounding box center [73, 214] width 84 height 14
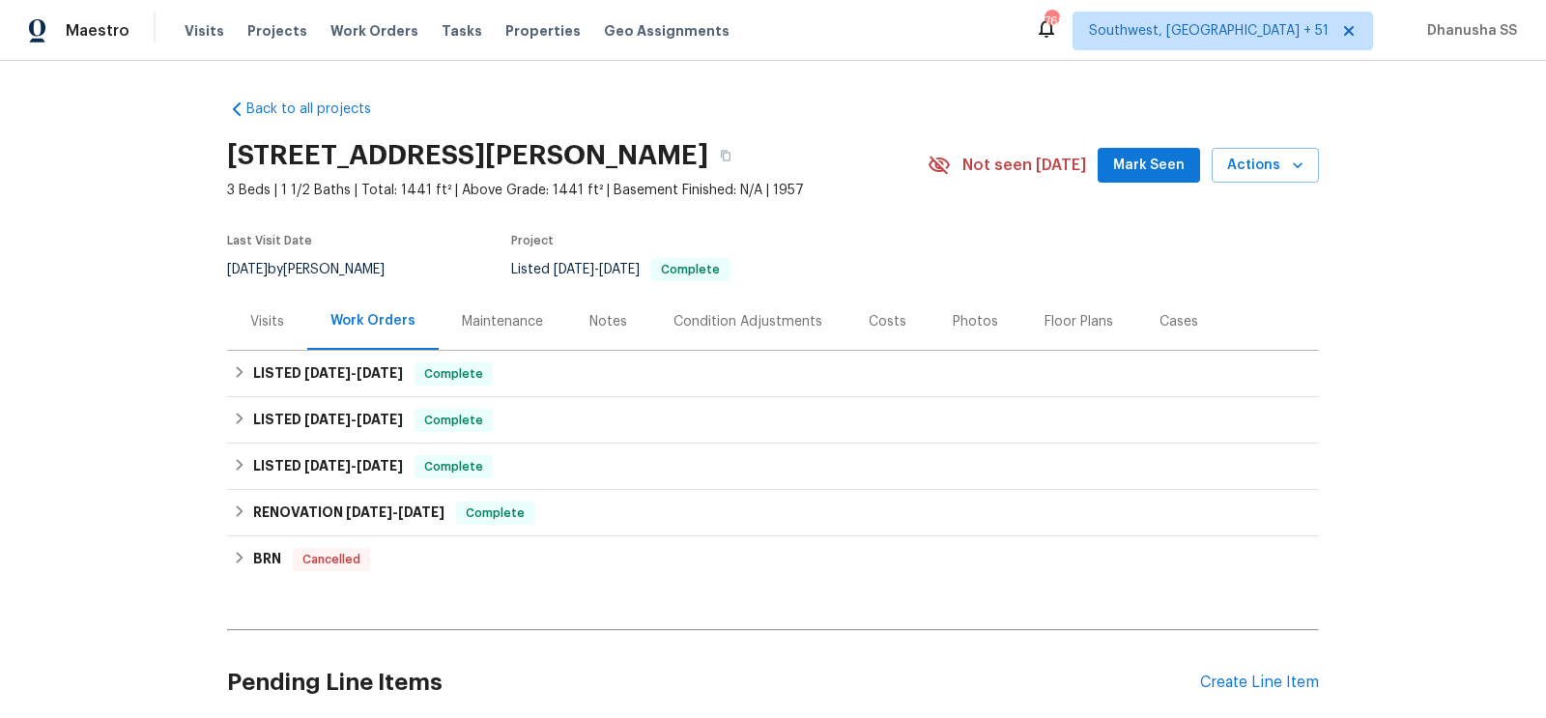
scroll to position [157, 0]
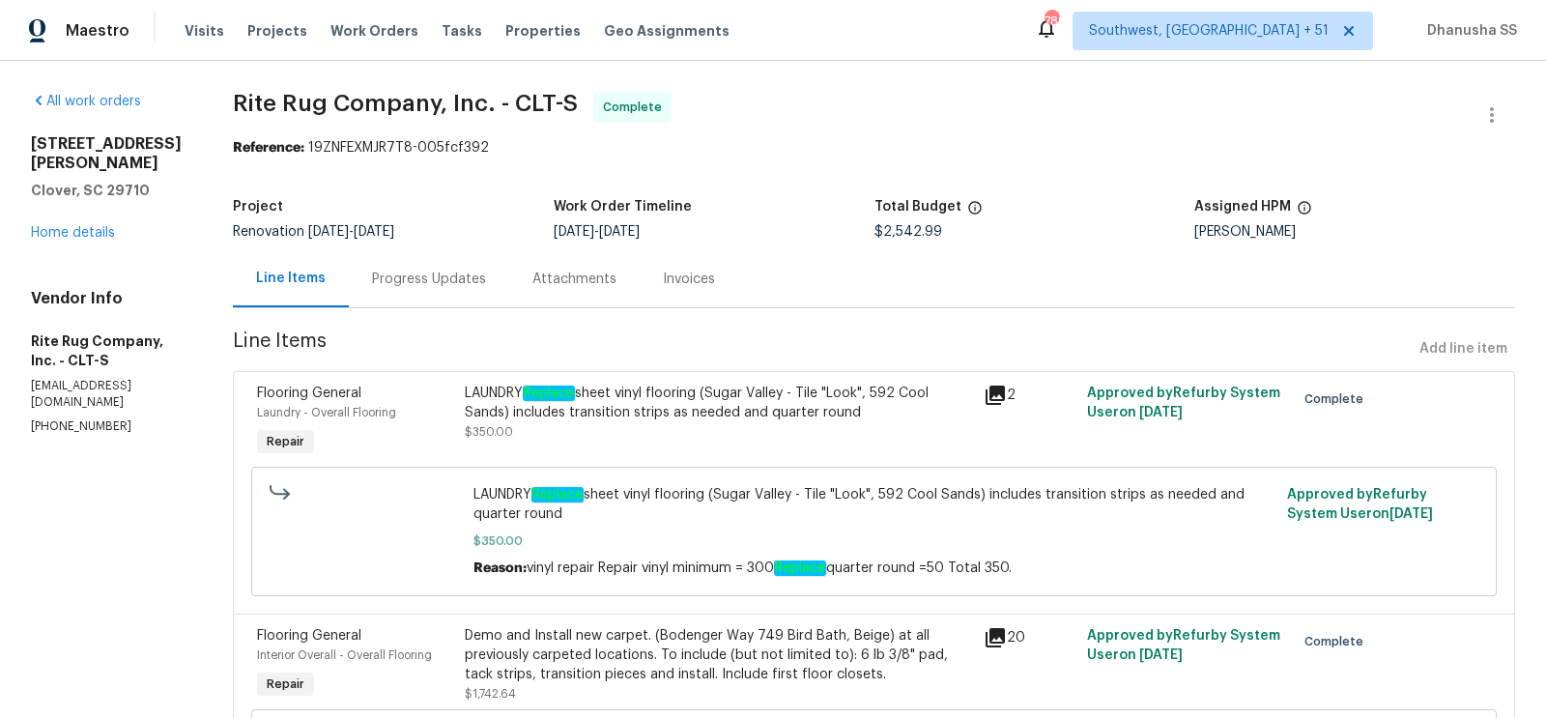
click at [472, 288] on div "Progress Updates" at bounding box center [429, 279] width 114 height 19
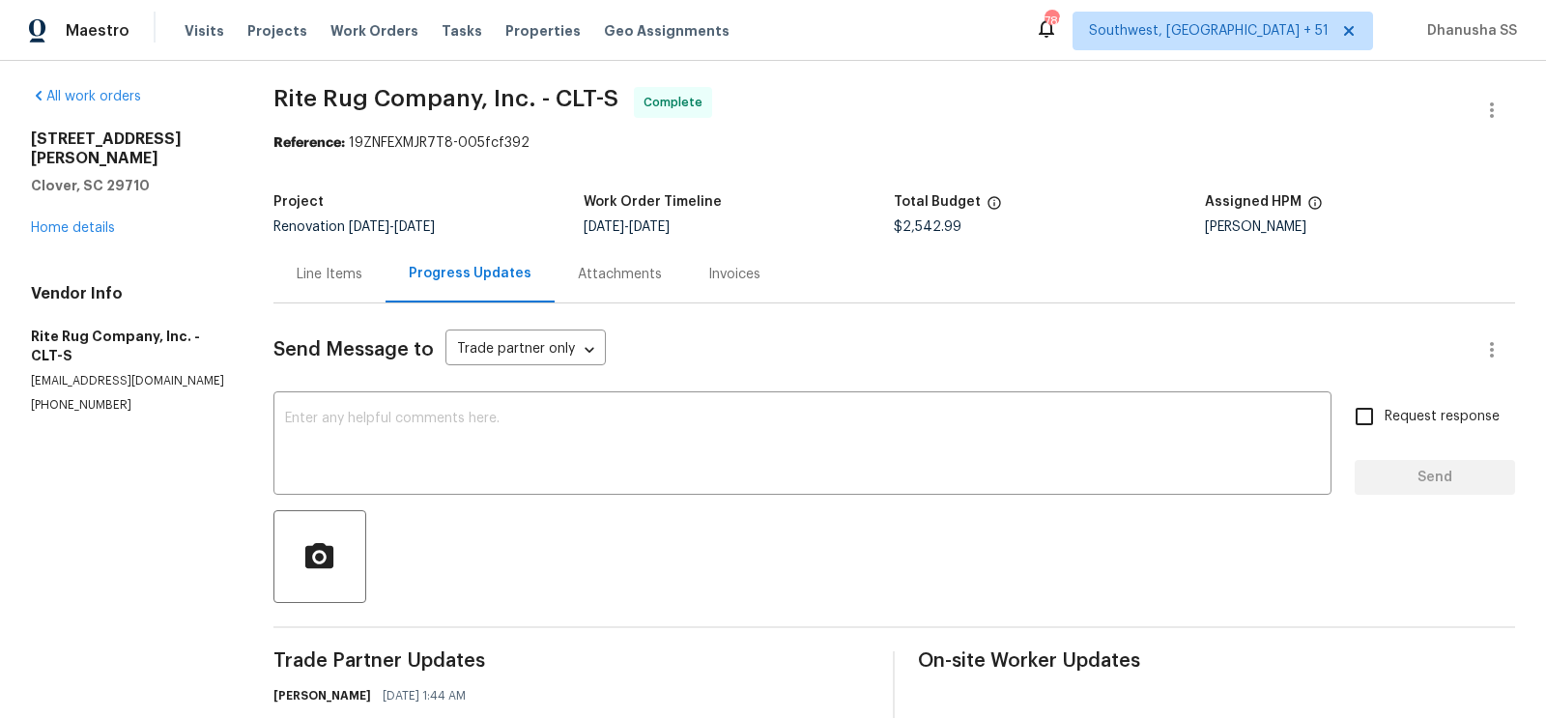
scroll to position [1605, 0]
